Goal: Task Accomplishment & Management: Manage account settings

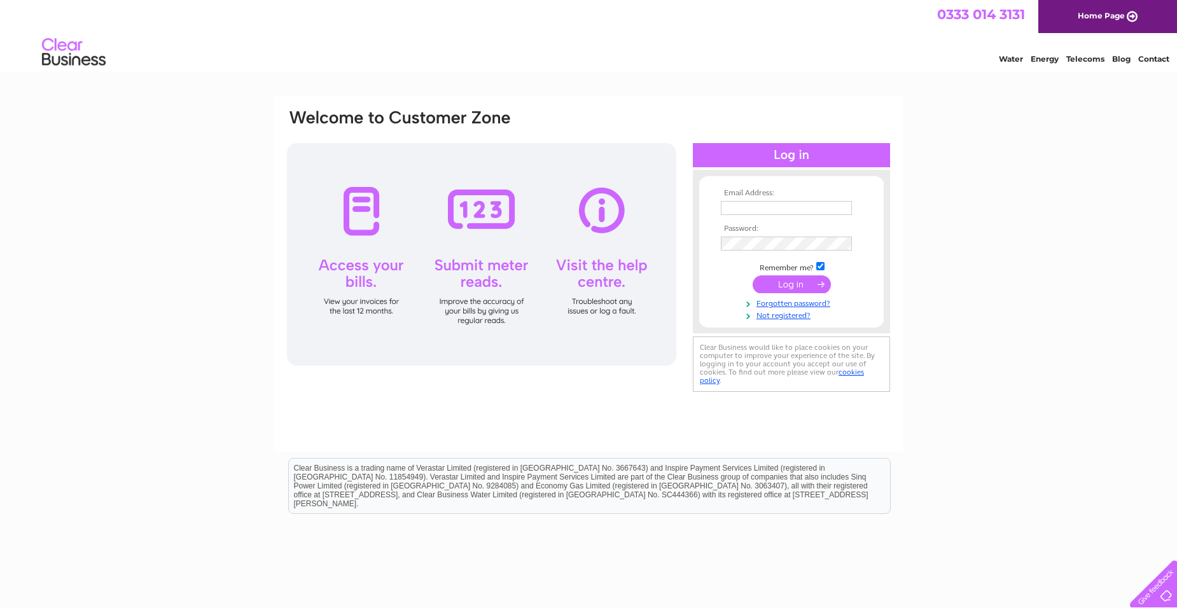
type input "neilmcguire68@gmail.com"
click at [781, 281] on input "submit" at bounding box center [792, 285] width 78 height 18
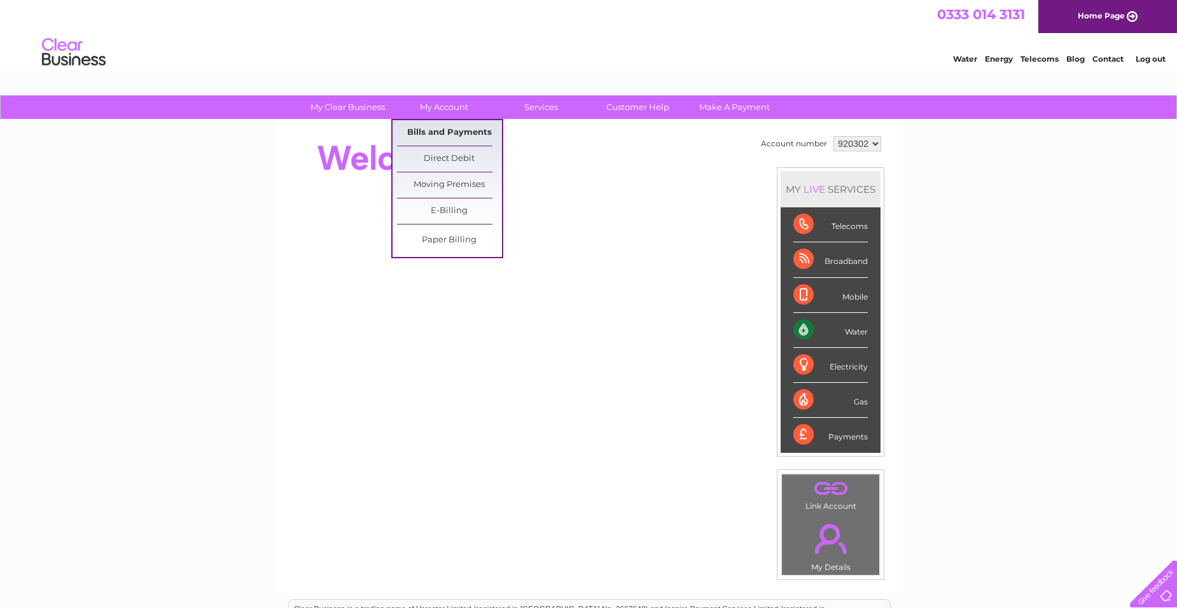
click at [432, 125] on link "Bills and Payments" at bounding box center [449, 132] width 105 height 25
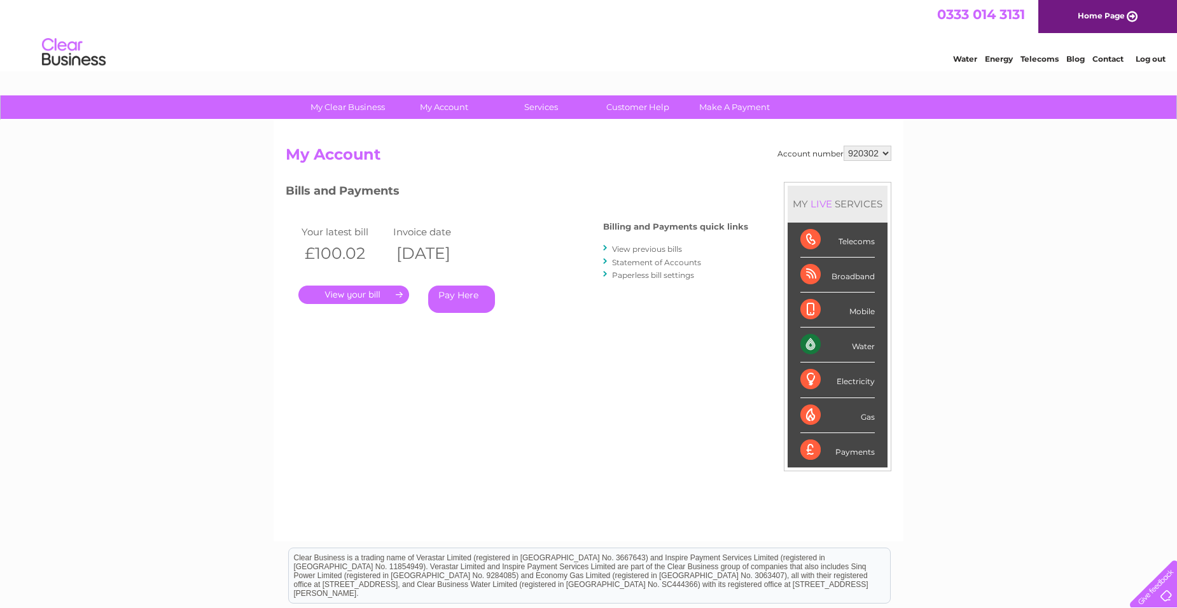
click at [349, 294] on link "." at bounding box center [353, 295] width 111 height 18
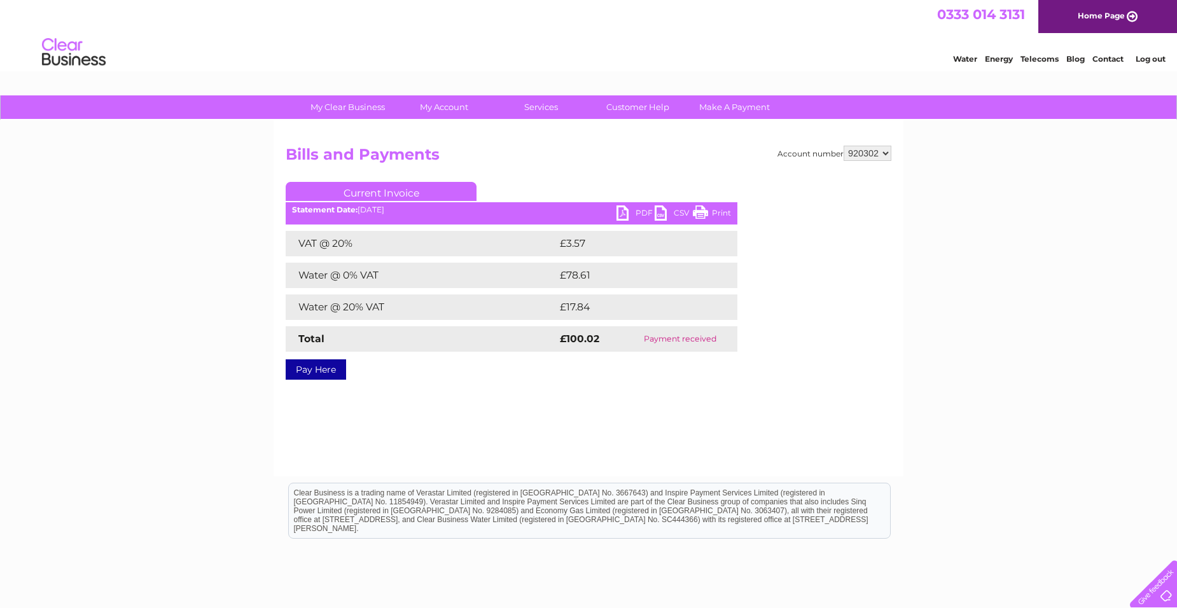
click at [722, 211] on link "Print" at bounding box center [712, 215] width 38 height 18
